Goal: Transaction & Acquisition: Purchase product/service

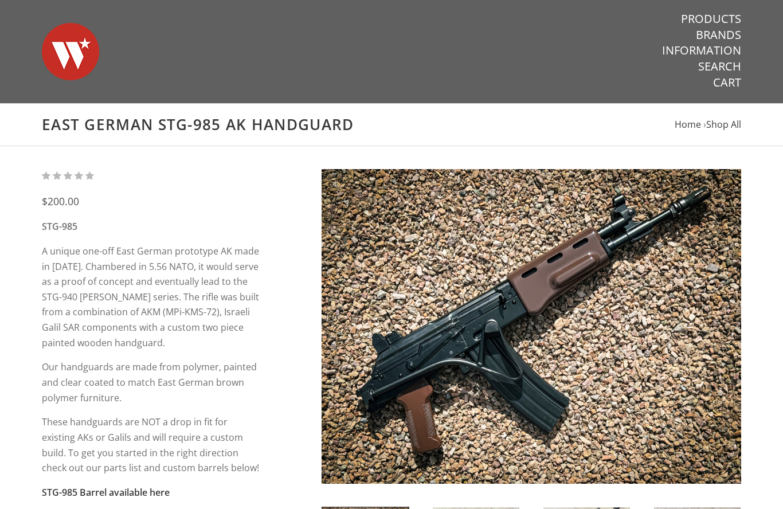
click at [698, 21] on link "Products" at bounding box center [711, 18] width 60 height 15
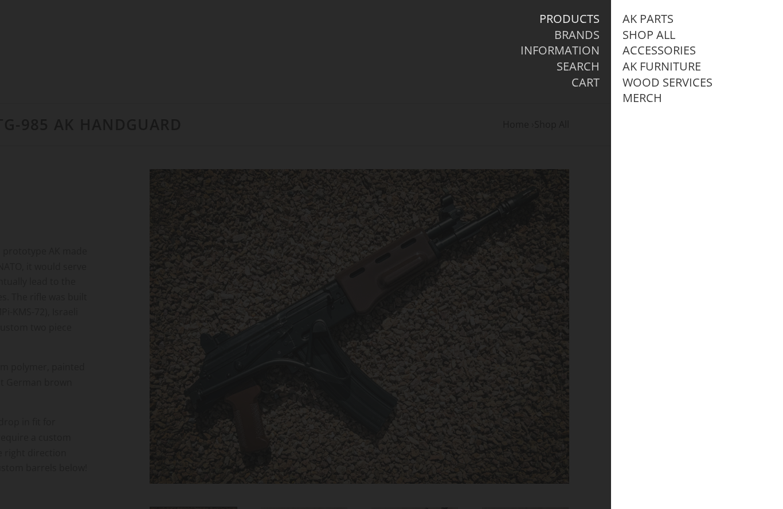
click at [702, 84] on link "Wood Services" at bounding box center [668, 82] width 90 height 15
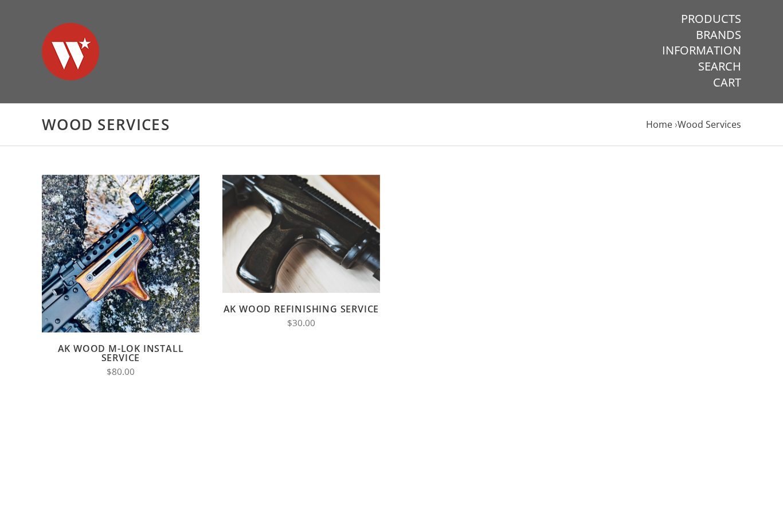
click at [731, 13] on link "Products" at bounding box center [711, 18] width 60 height 15
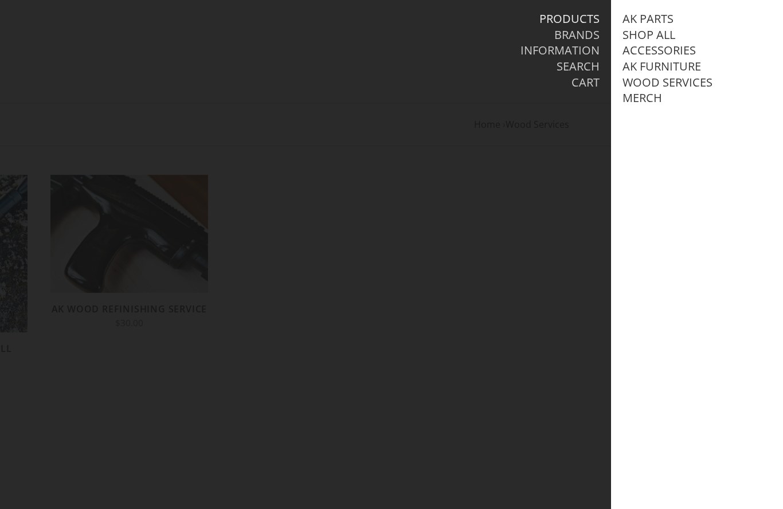
click at [659, 14] on link "AK Parts" at bounding box center [648, 18] width 51 height 15
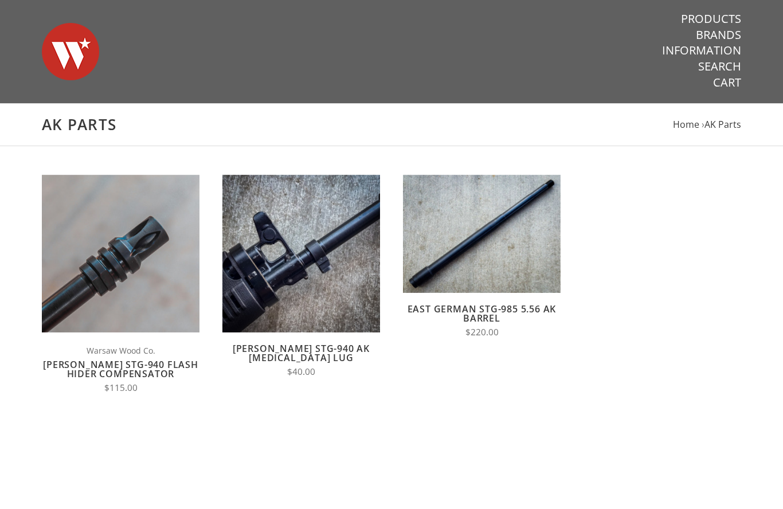
click at [728, 21] on link "Products" at bounding box center [711, 18] width 60 height 15
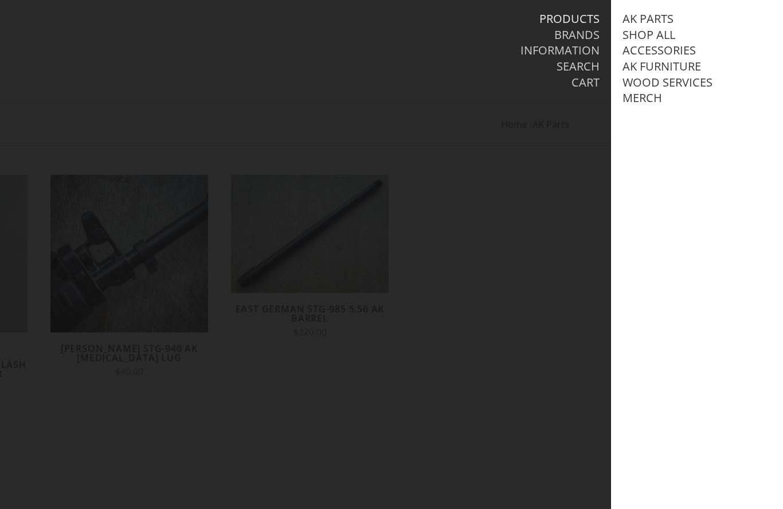
click at [671, 37] on link "Shop All" at bounding box center [649, 35] width 53 height 15
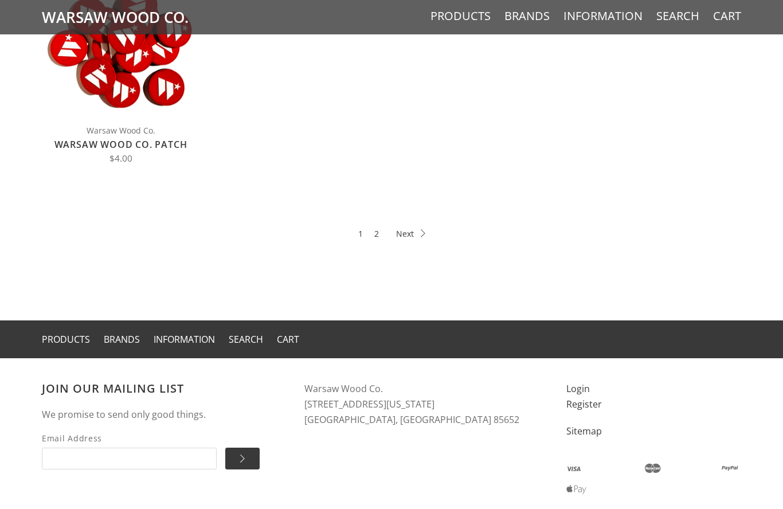
scroll to position [635, 0]
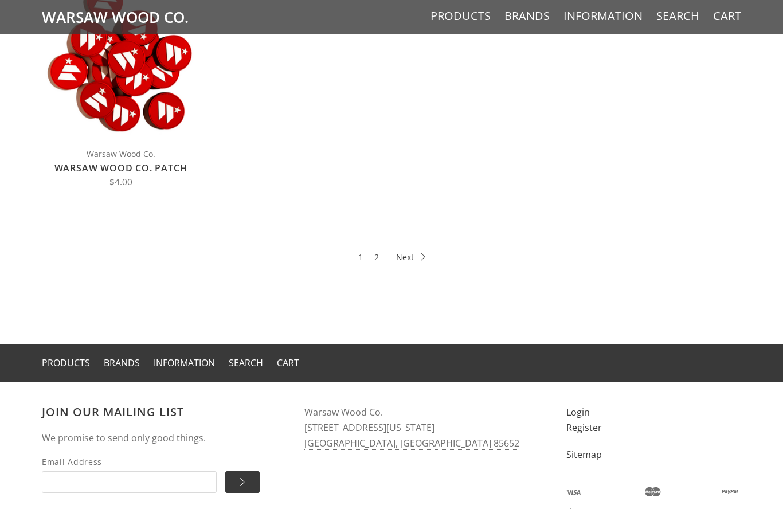
click at [424, 249] on li "Next" at bounding box center [408, 257] width 46 height 25
click at [416, 257] on icon at bounding box center [410, 257] width 29 height 8
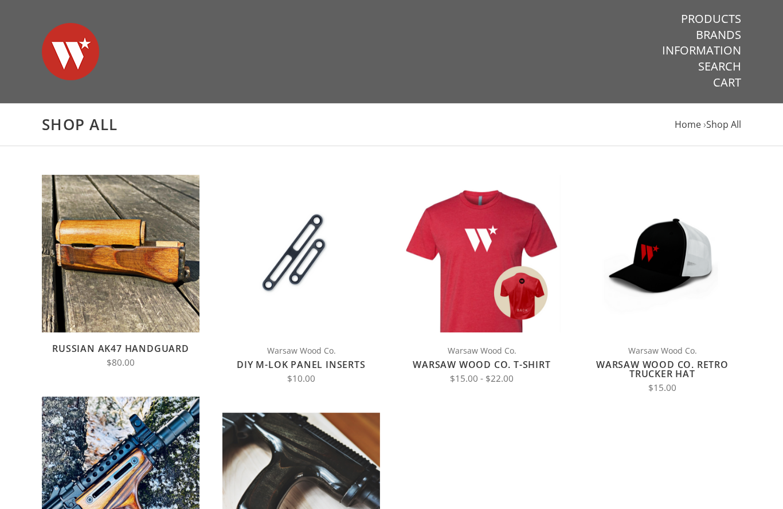
click at [728, 18] on link "Products" at bounding box center [711, 18] width 60 height 15
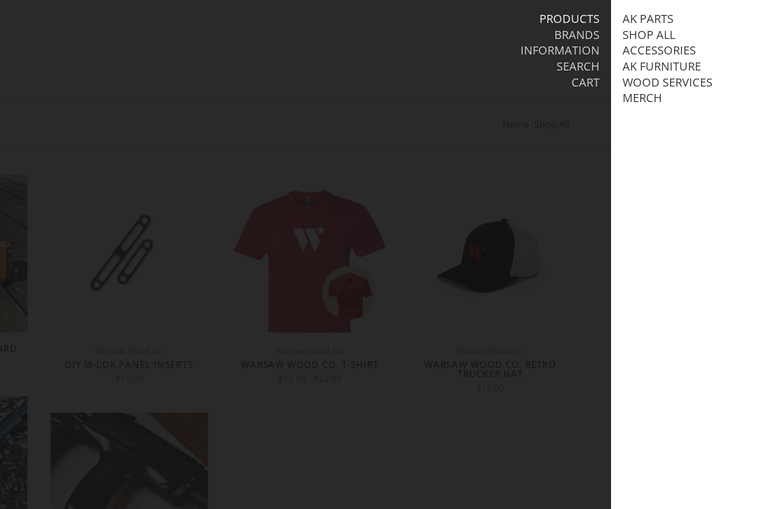
click at [688, 50] on link "Accessories" at bounding box center [659, 50] width 73 height 15
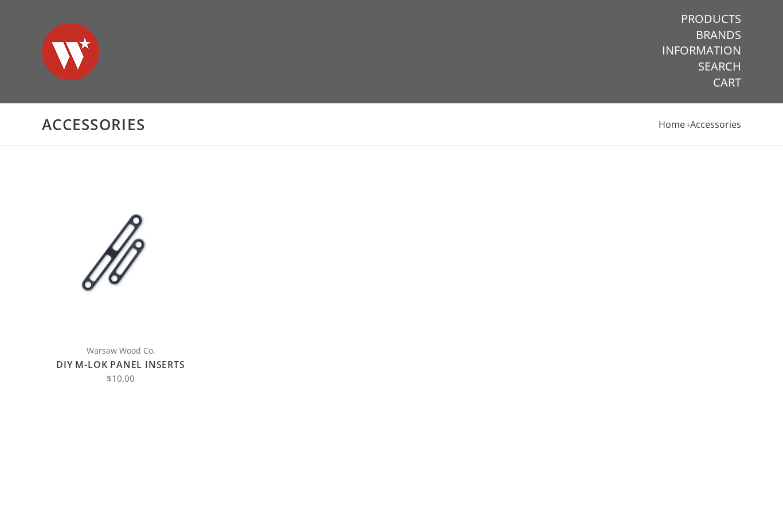
click at [122, 256] on span "Choose Options" at bounding box center [121, 254] width 78 height 14
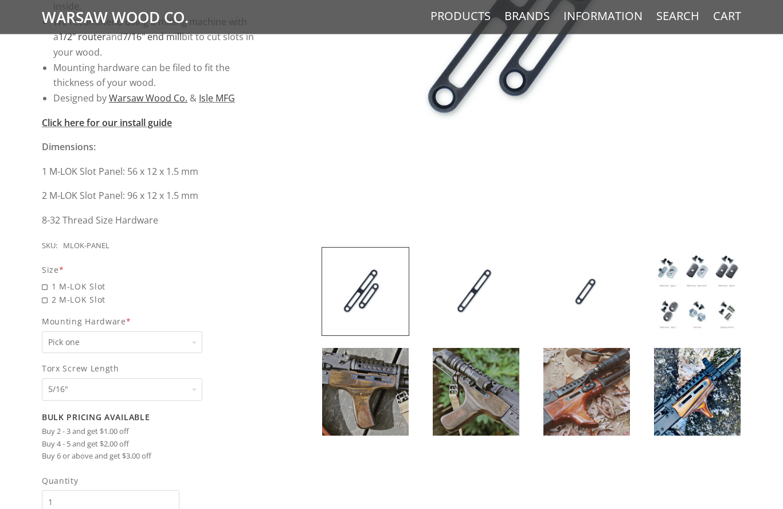
scroll to position [365, 0]
click at [46, 294] on span "2 M-LOK Slot" at bounding box center [152, 299] width 220 height 13
click at [46, 294] on input "2 M-LOK Slot" at bounding box center [122, 293] width 161 height 1
radio input "true"
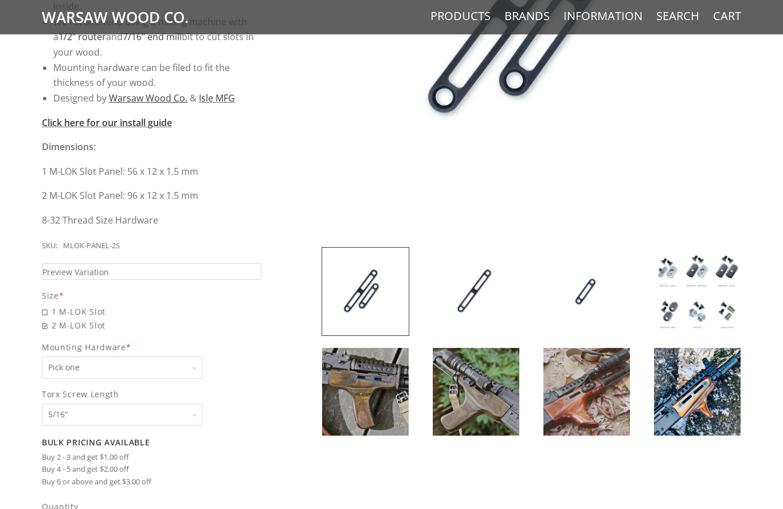
click at [191, 357] on select "Pick one None Weld Nuts - Type A & Torx Screws +$1 Weld Nuts - Type A + B & Tor…" at bounding box center [122, 368] width 161 height 22
select select "830"
click at [65, 407] on select "Pick one 5/16" 3/8" 1/2" 5/8" None" at bounding box center [122, 415] width 161 height 22
select select "1069"
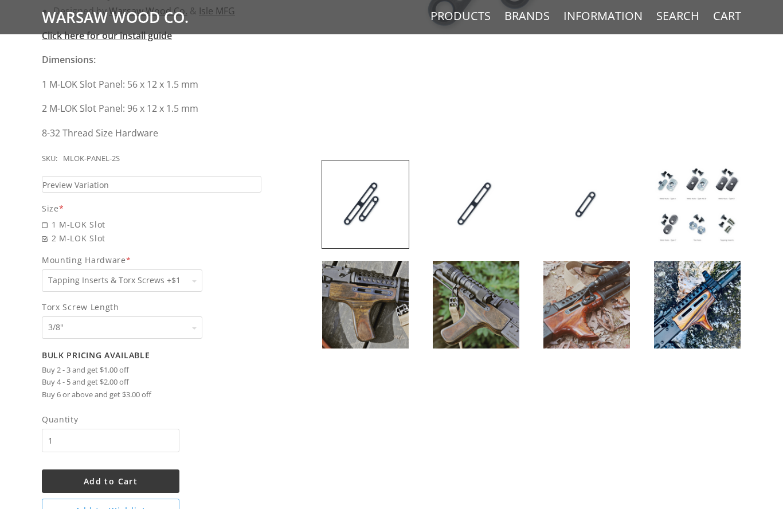
scroll to position [452, 0]
click at [57, 429] on input "1" at bounding box center [111, 441] width 138 height 24
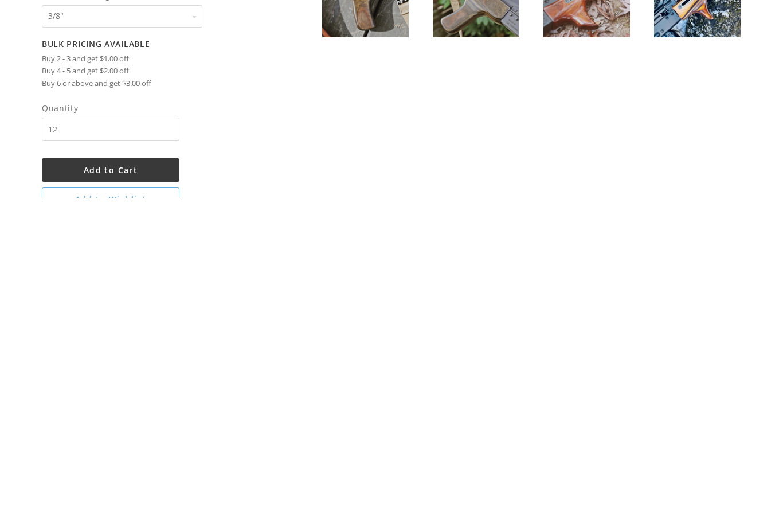
type input "1"
type input "3"
click at [85, 476] on span "Add to Cart" at bounding box center [111, 481] width 54 height 11
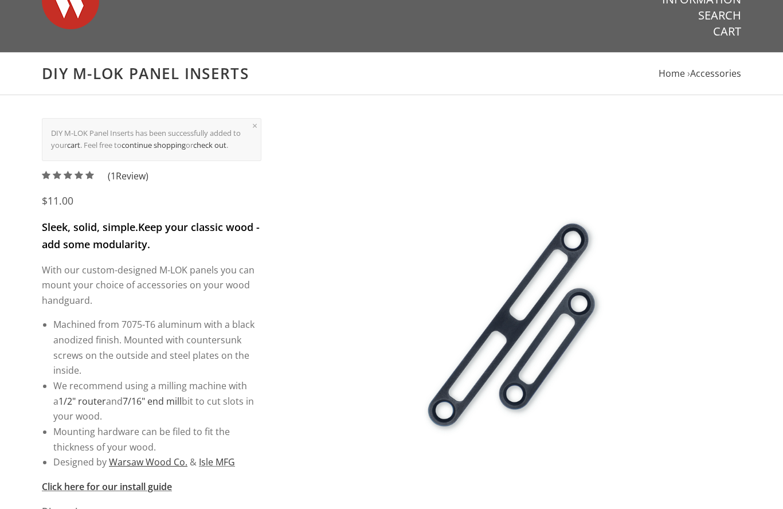
scroll to position [0, 0]
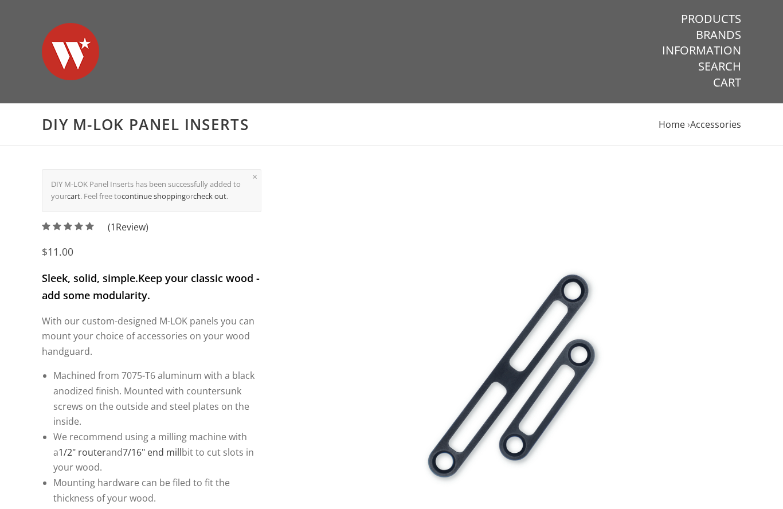
click at [732, 85] on link "Cart" at bounding box center [727, 82] width 28 height 15
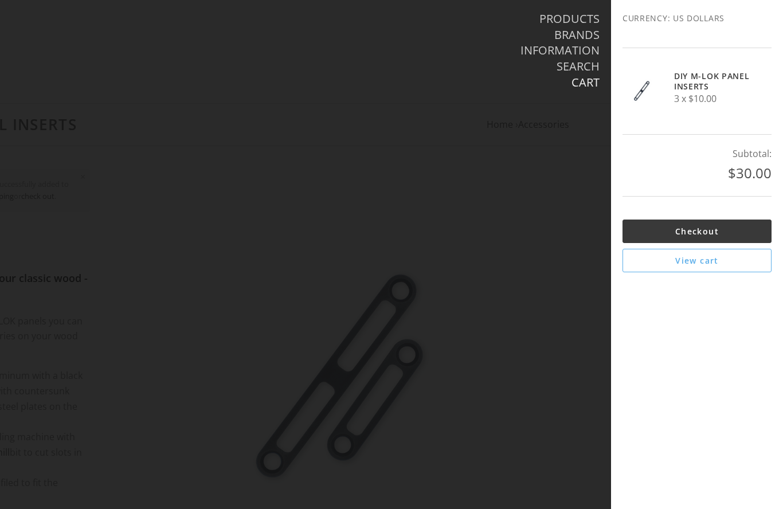
click at [740, 230] on link "Checkout" at bounding box center [697, 232] width 149 height 24
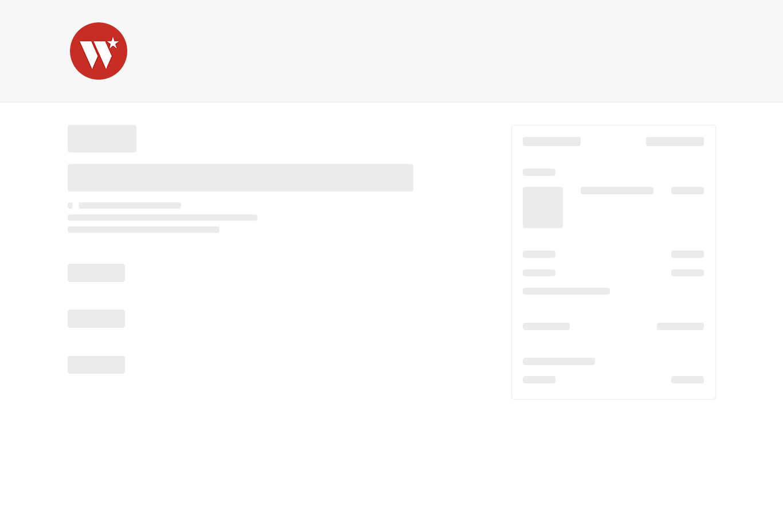
click at [734, 233] on div at bounding box center [392, 262] width 688 height 319
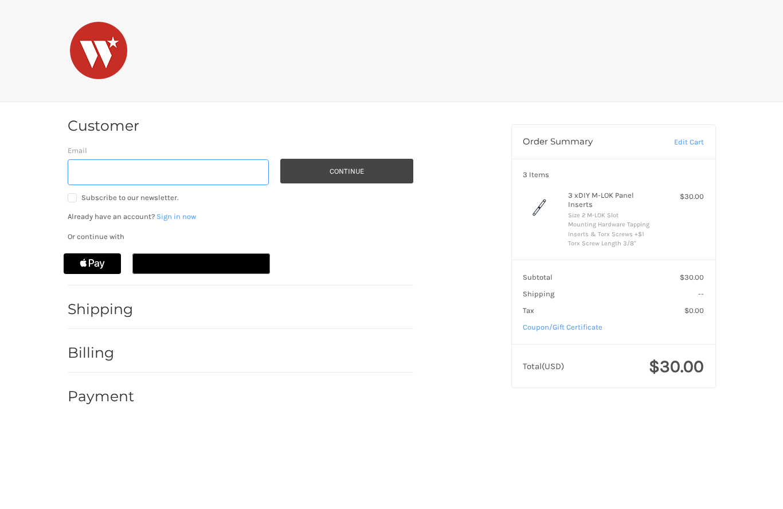
click at [112, 174] on input "Email" at bounding box center [169, 173] width 202 height 26
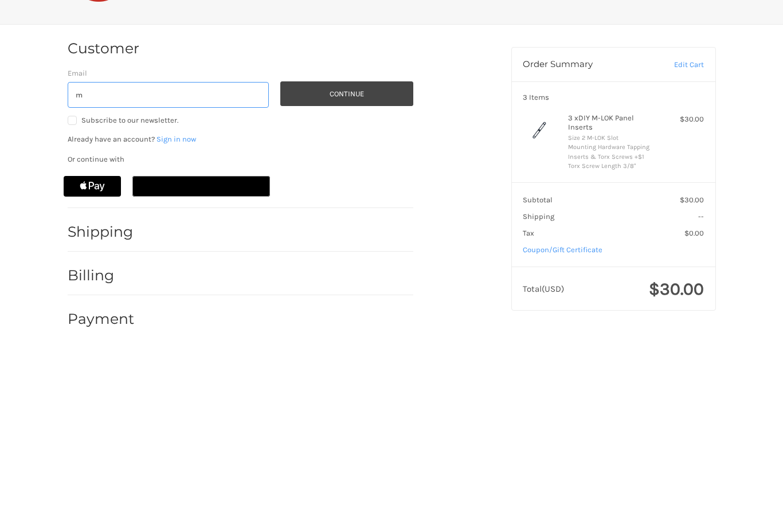
type input "[EMAIL_ADDRESS][DOMAIN_NAME]"
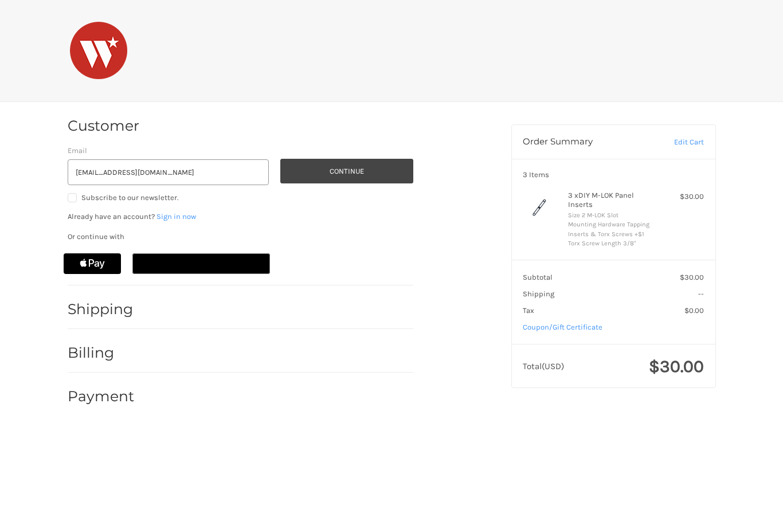
click at [372, 180] on button "Continue" at bounding box center [346, 171] width 133 height 25
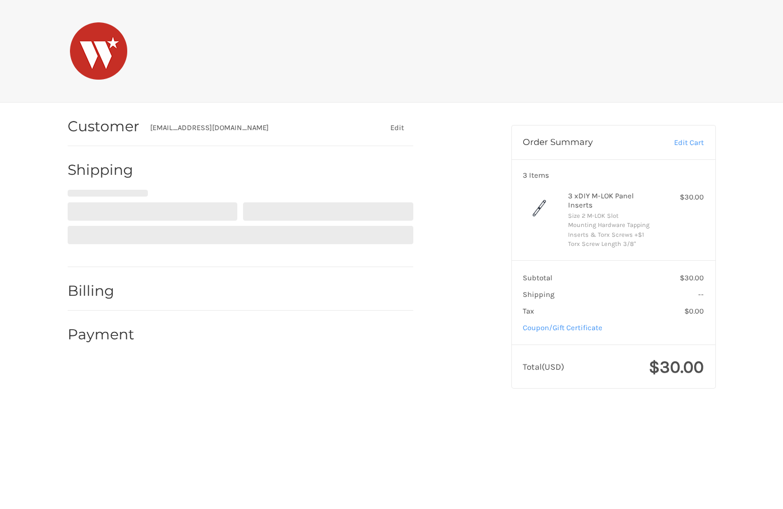
select select "US"
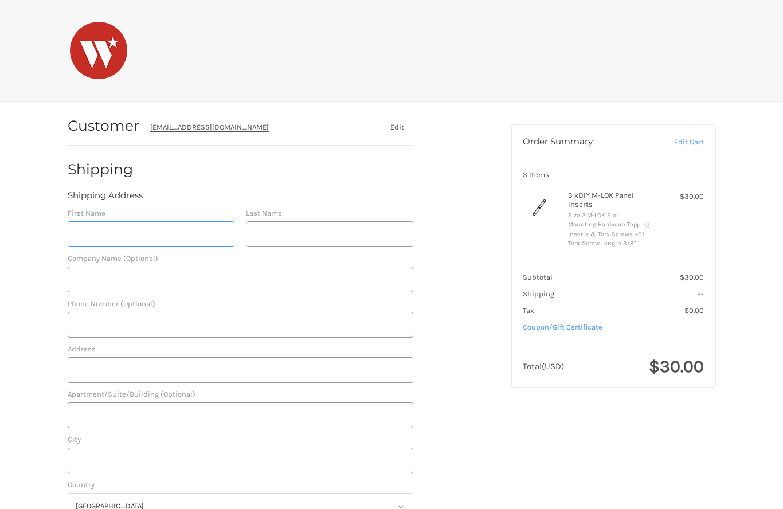
click at [72, 236] on input "First Name" at bounding box center [151, 234] width 167 height 26
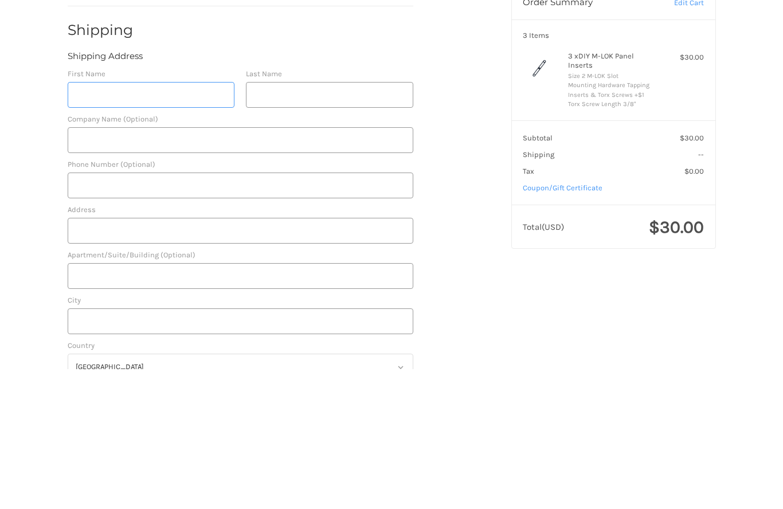
type input "[PERSON_NAME]"
type input "Nedela"
type input "17348839346"
type input "[STREET_ADDRESS]"
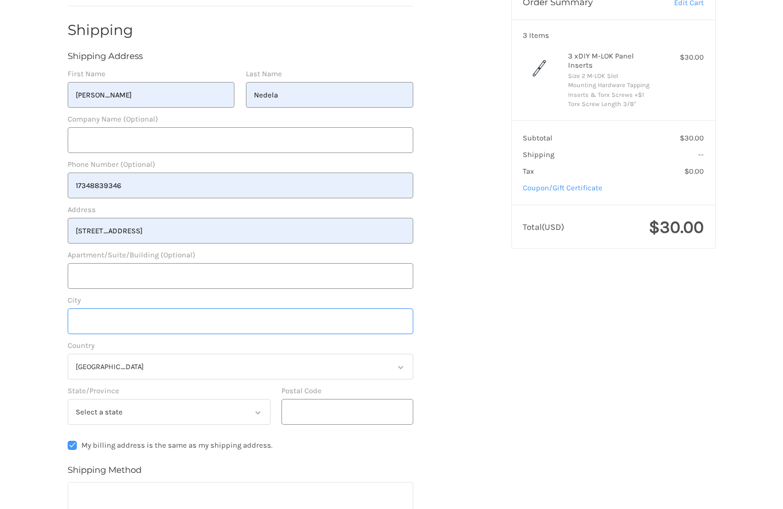
type input "[PERSON_NAME]"
select select "MI"
type input "49221"
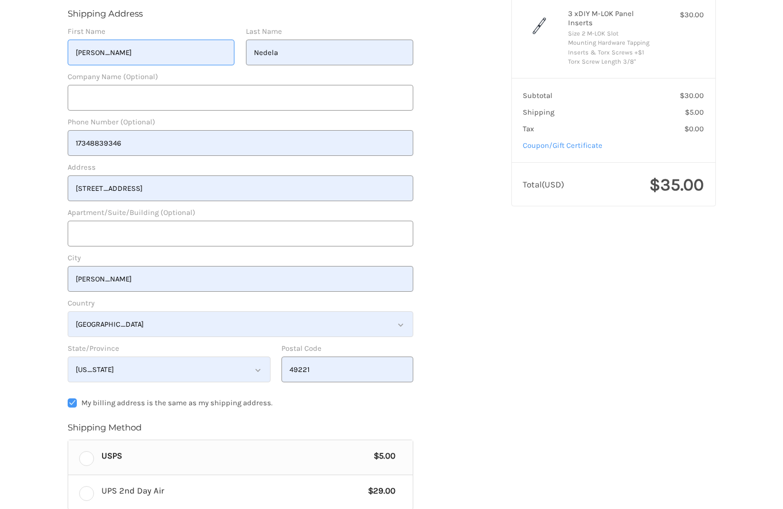
radio input "true"
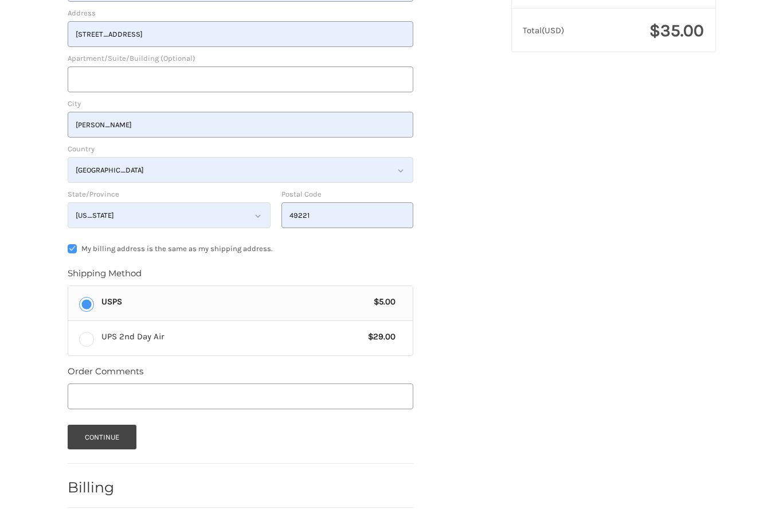
scroll to position [337, 0]
click at [95, 425] on button "Continue" at bounding box center [102, 437] width 69 height 25
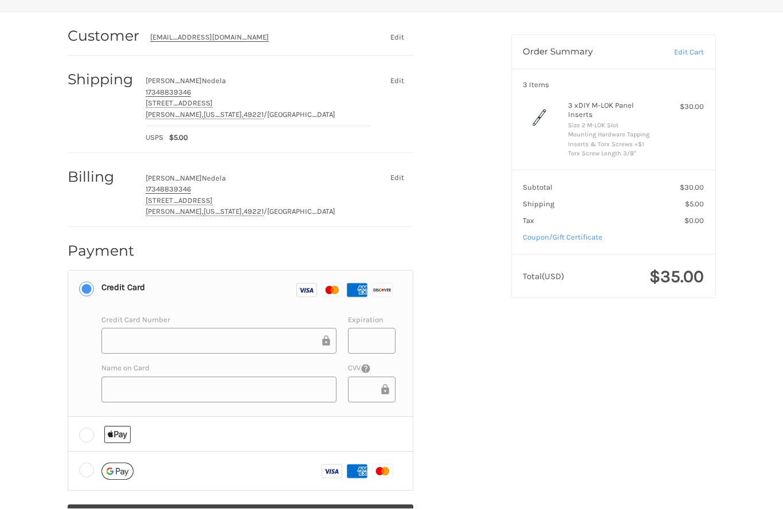
scroll to position [89, 0]
click at [62, 296] on div "Customer [EMAIL_ADDRESS][DOMAIN_NAME] Edit Shipping [PERSON_NAME] 17348839346 […" at bounding box center [281, 282] width 444 height 538
click at [62, 295] on div "Customer [EMAIL_ADDRESS][DOMAIN_NAME] Edit Shipping [PERSON_NAME] 17348839346 […" at bounding box center [281, 282] width 444 height 538
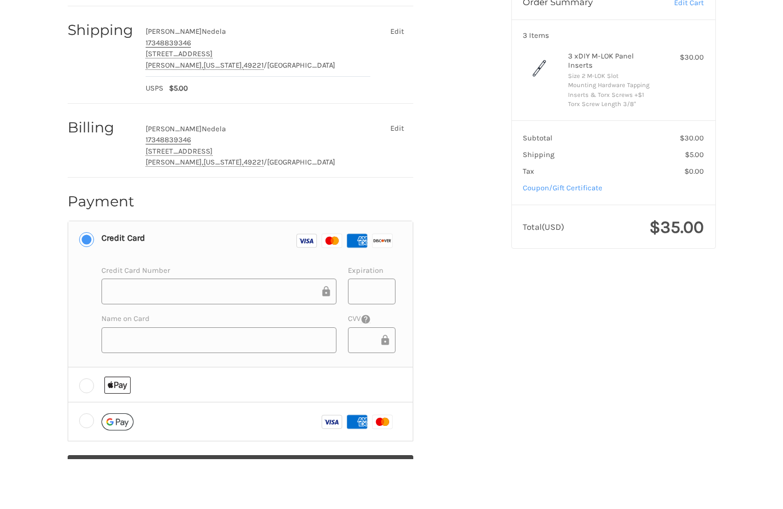
scroll to position [139, 0]
